Goal: Navigation & Orientation: Understand site structure

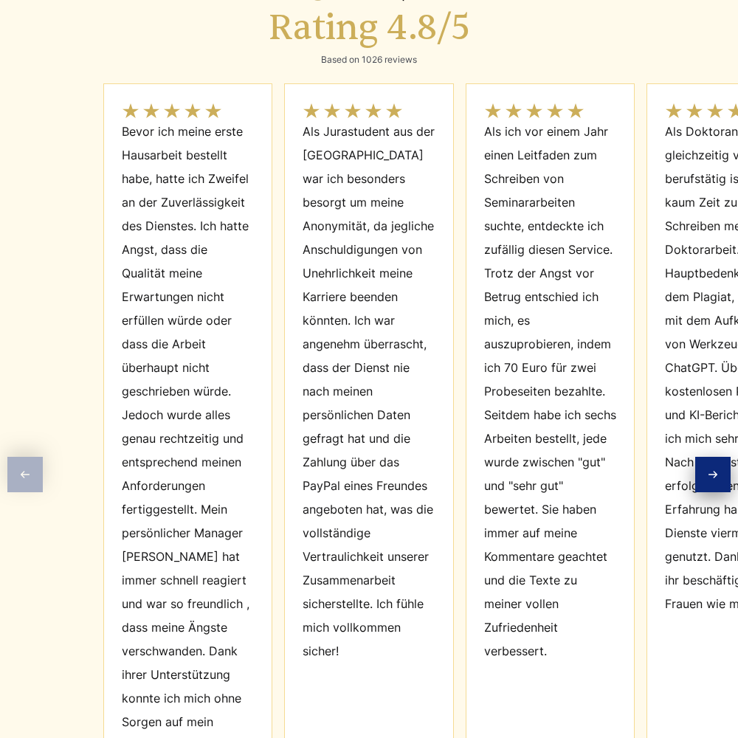
scroll to position [6656, 0]
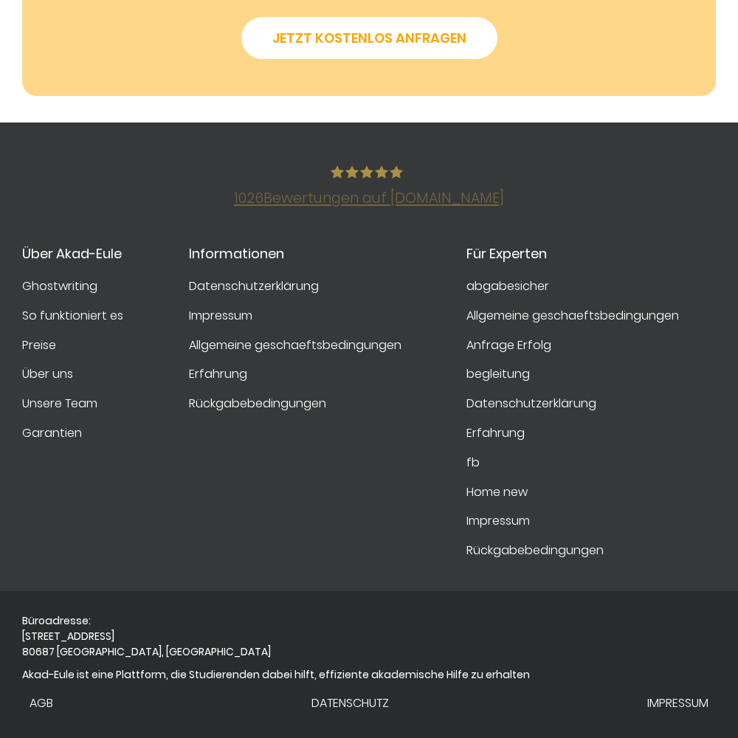
scroll to position [2573, 0]
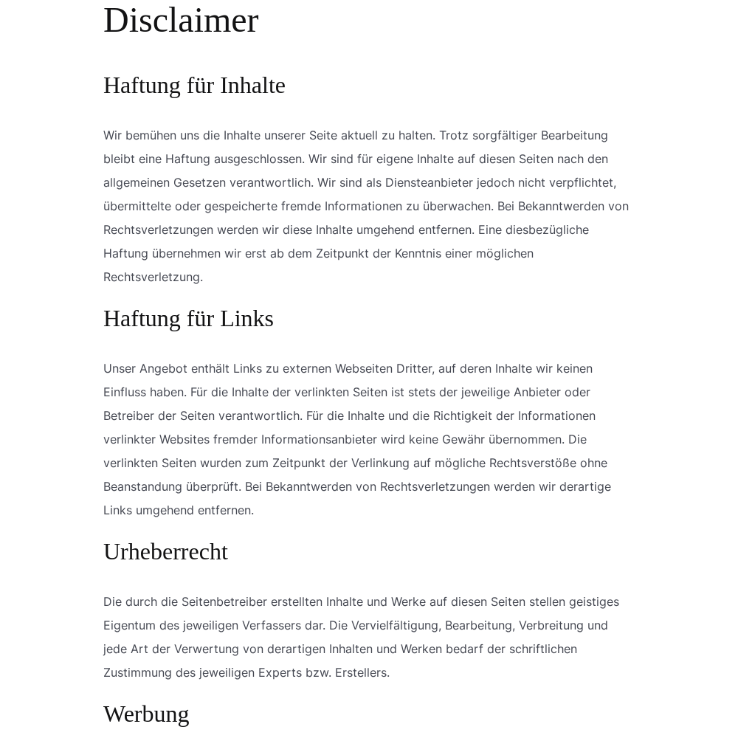
scroll to position [1376, 0]
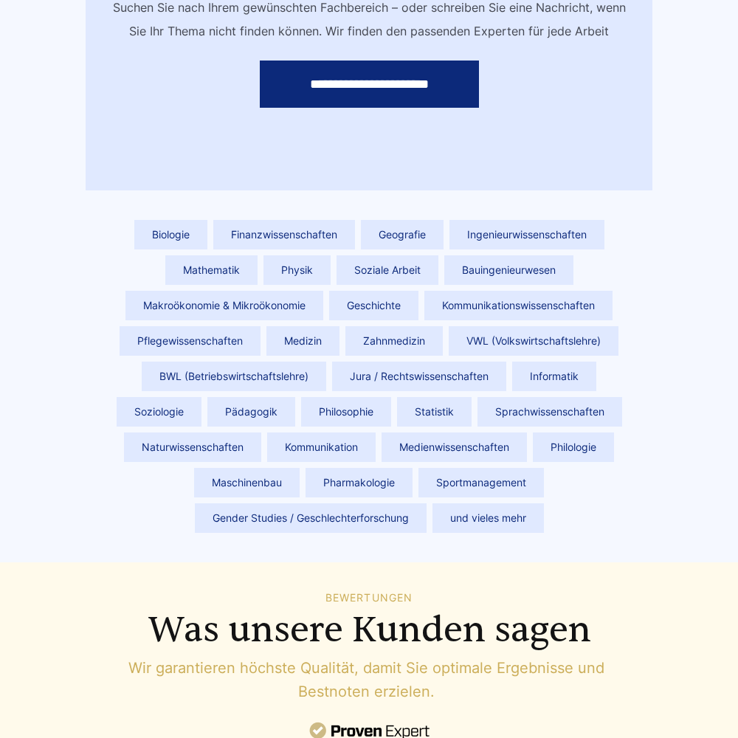
scroll to position [6639, 0]
